Goal: Find specific page/section: Find specific page/section

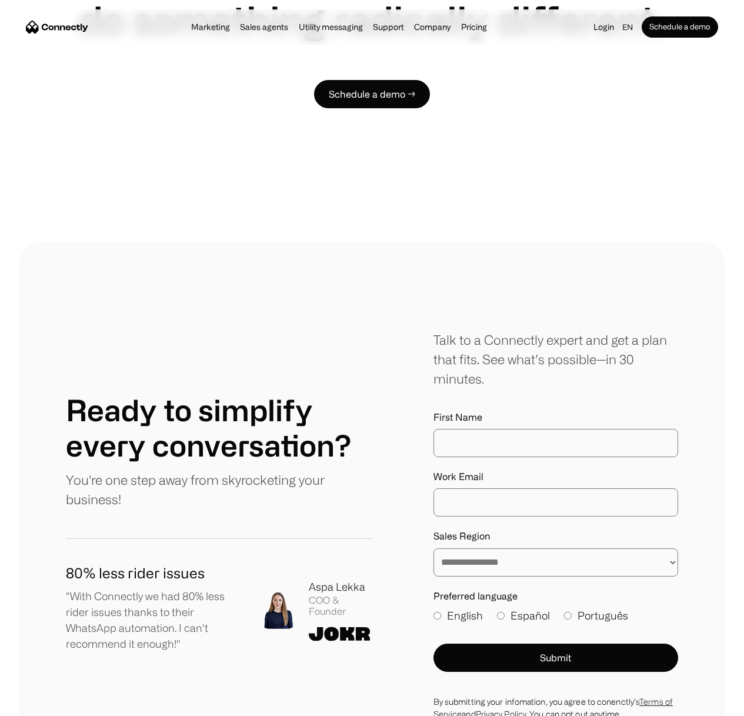
scroll to position [6409, 0]
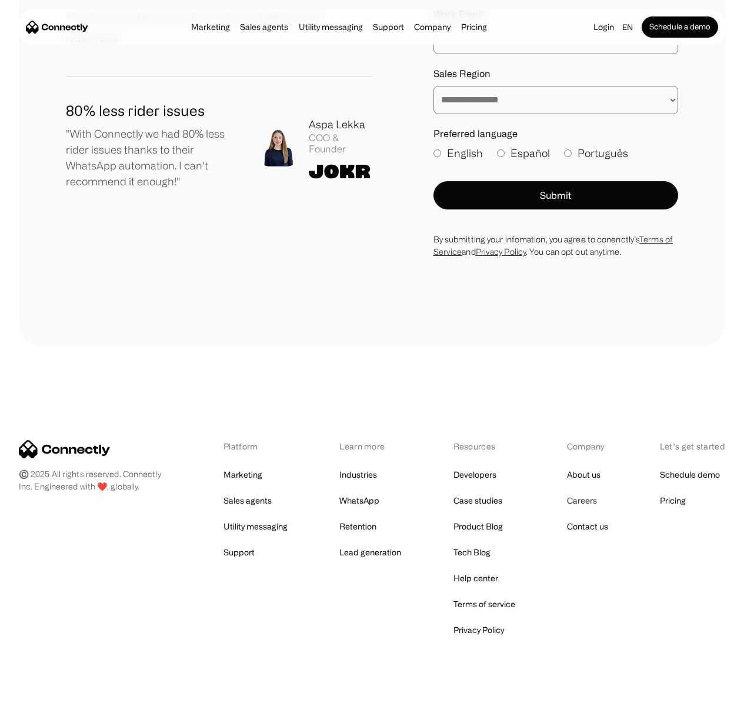
click at [572, 492] on link "Careers" at bounding box center [582, 500] width 30 height 16
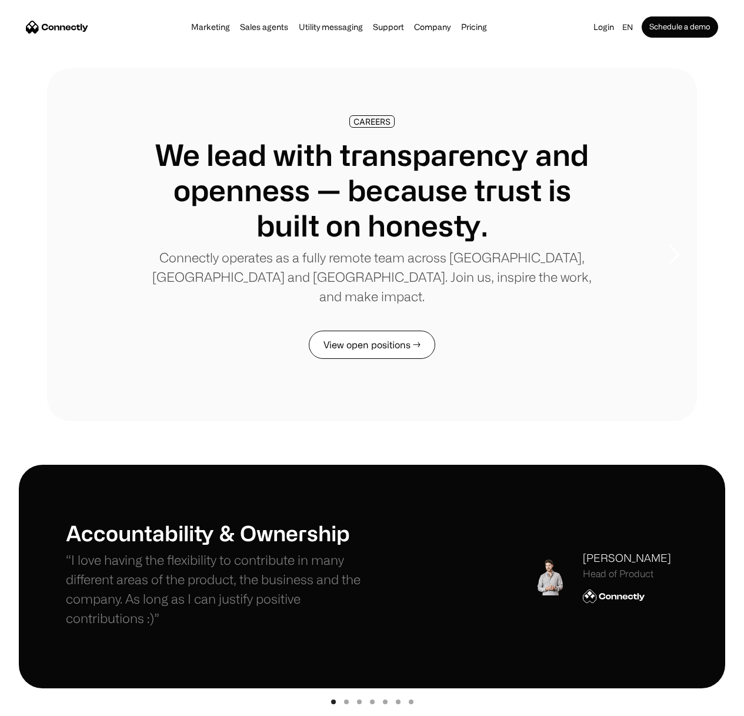
click at [405, 334] on link "View open positions →" at bounding box center [372, 345] width 126 height 28
